Goal: Navigation & Orientation: Find specific page/section

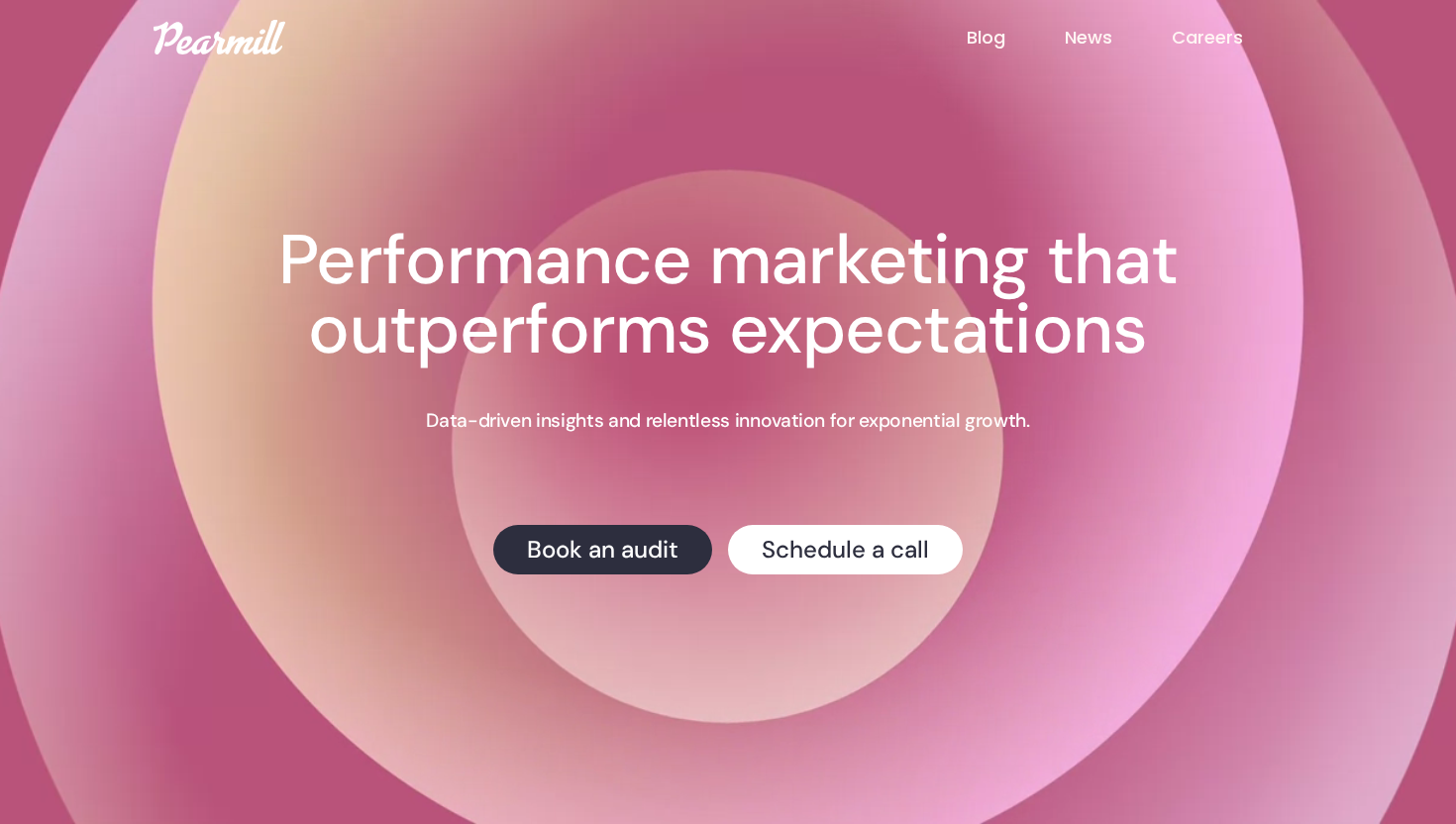
click at [1194, 37] on link "Careers" at bounding box center [1237, 38] width 131 height 26
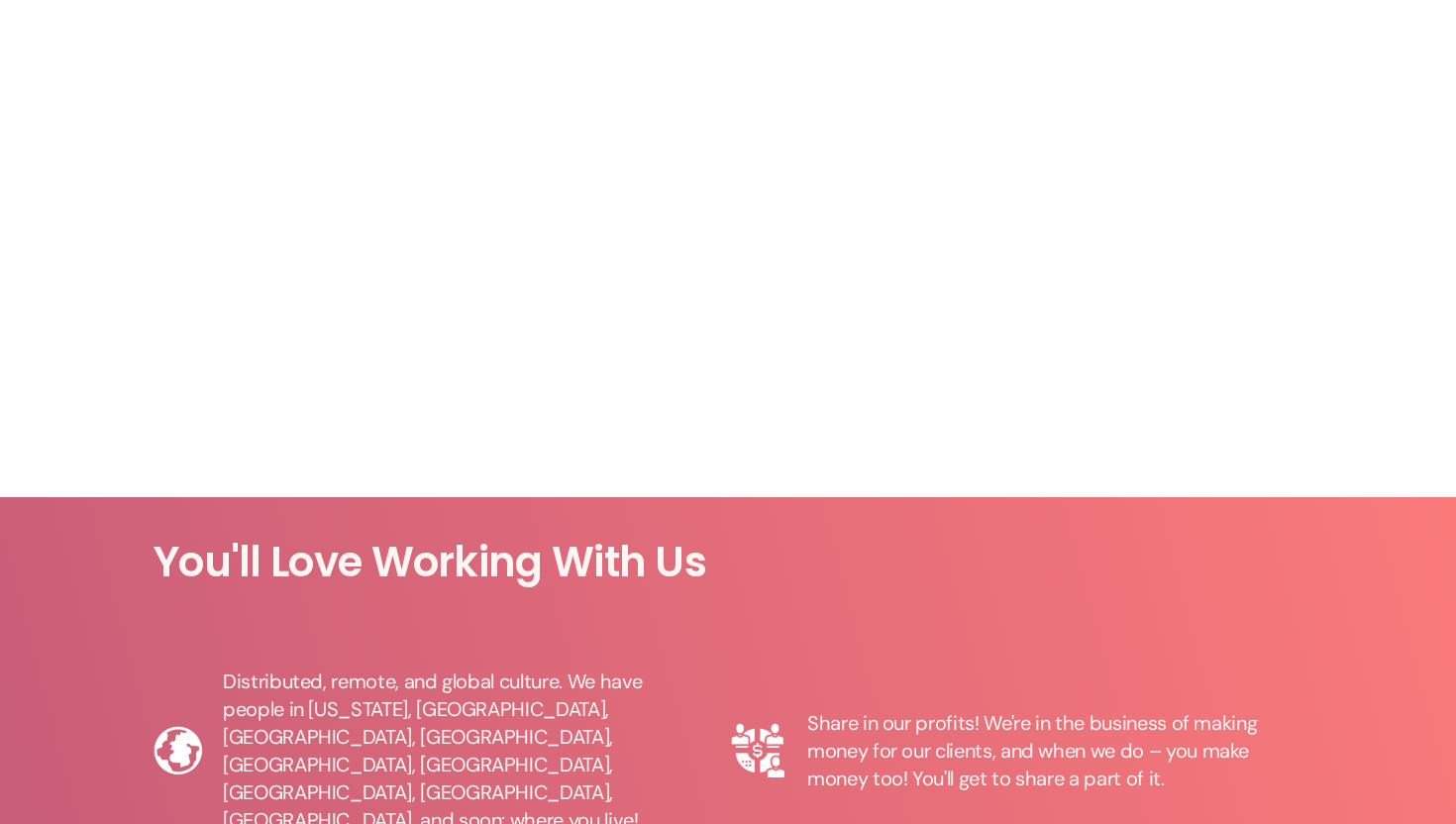
scroll to position [1542, 0]
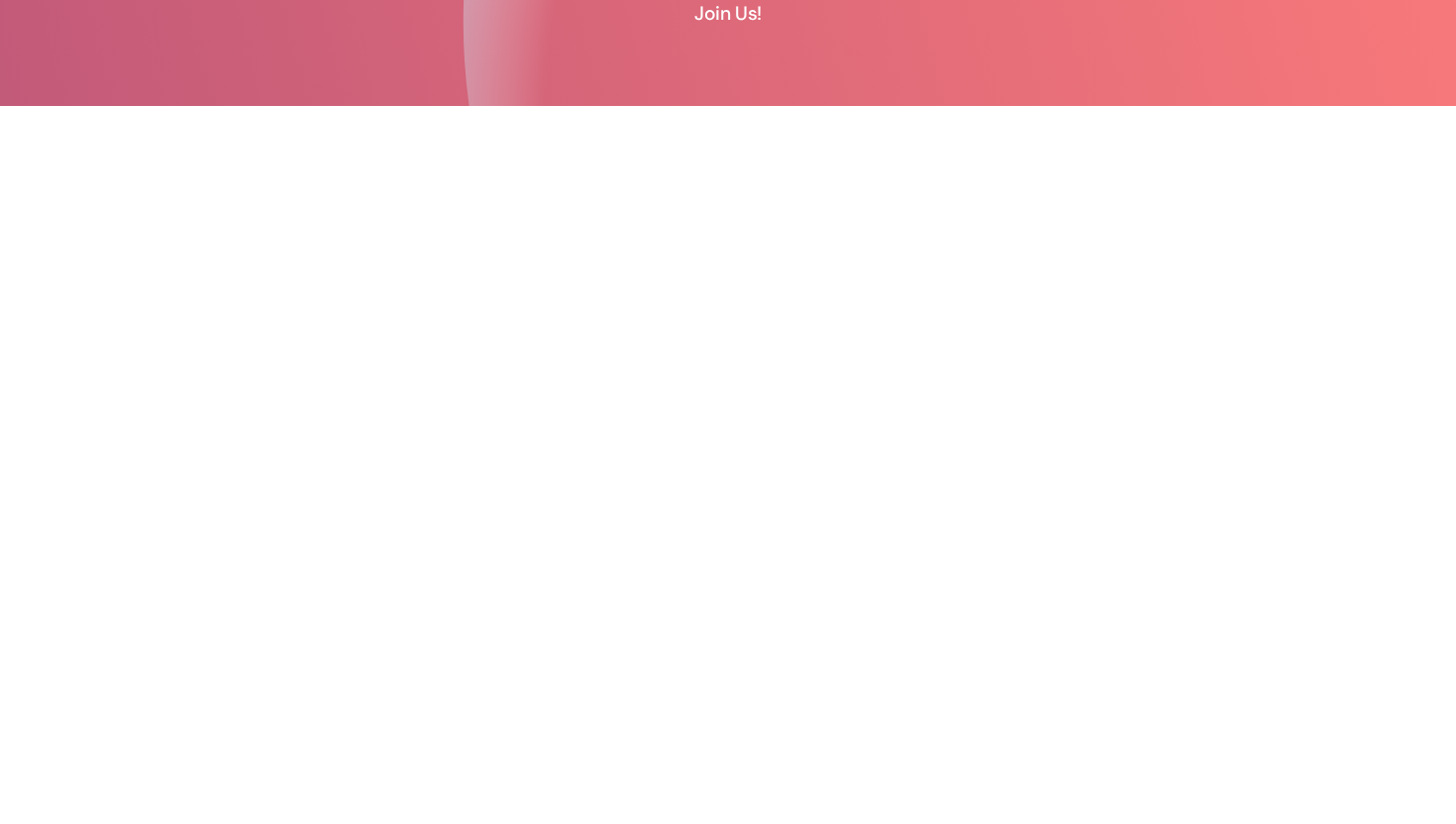
scroll to position [382, 0]
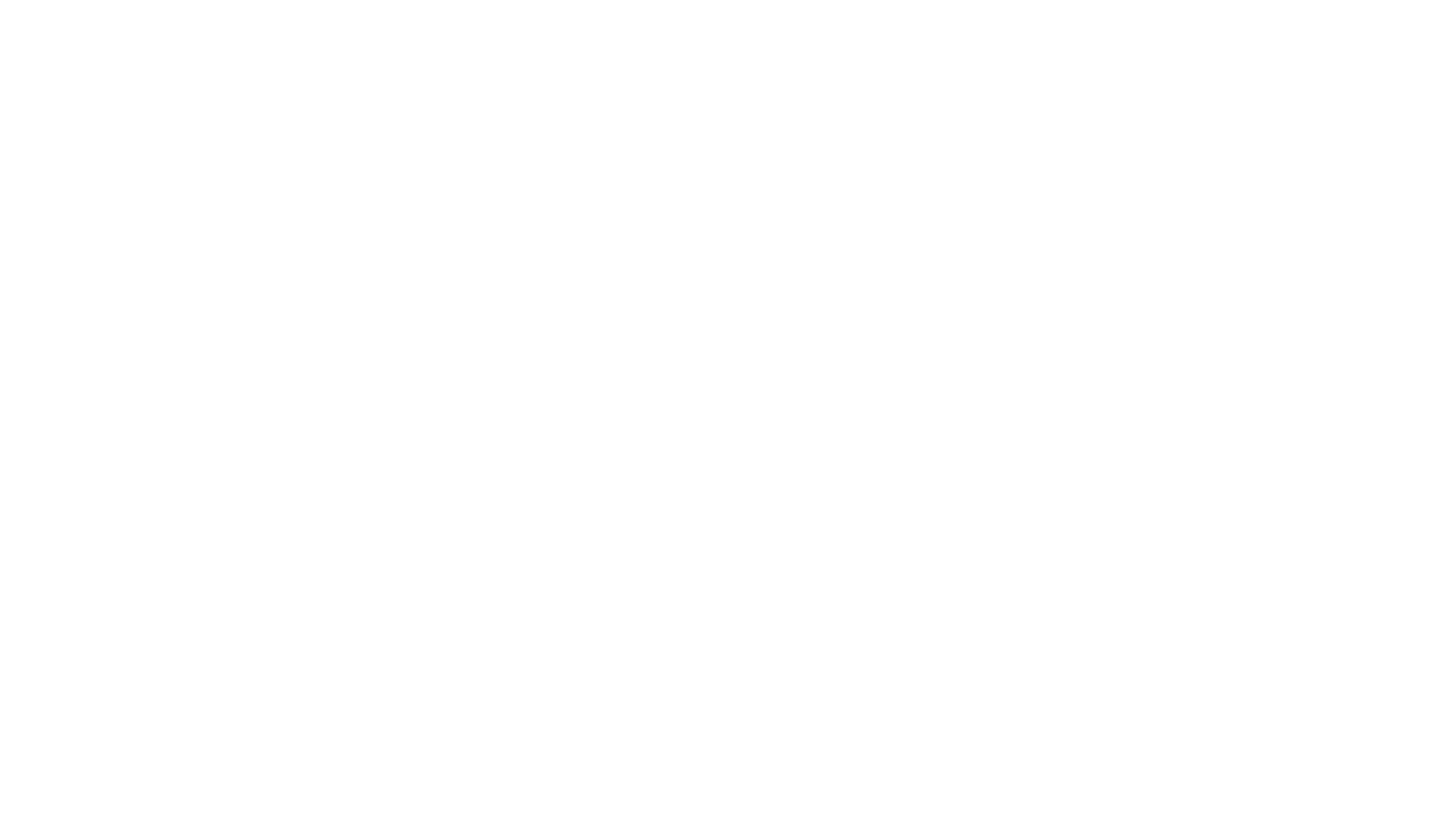
scroll to position [1426, 0]
